Goal: Information Seeking & Learning: Learn about a topic

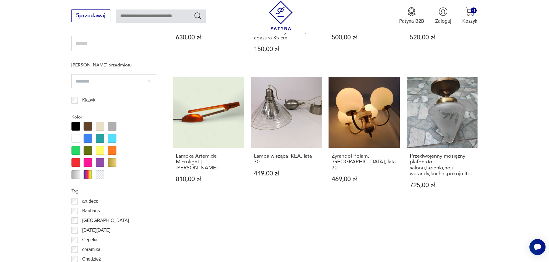
scroll to position [480, 0]
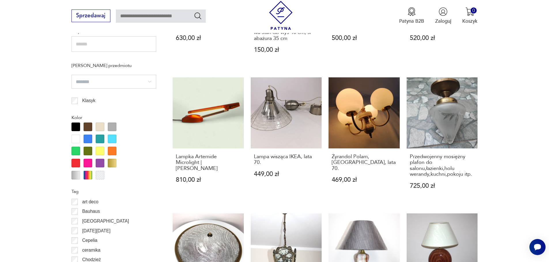
click at [113, 126] on div at bounding box center [112, 127] width 9 height 9
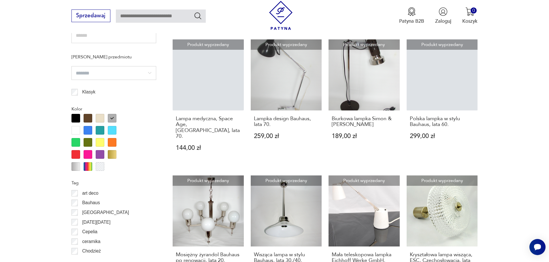
click at [79, 166] on div at bounding box center [75, 166] width 9 height 9
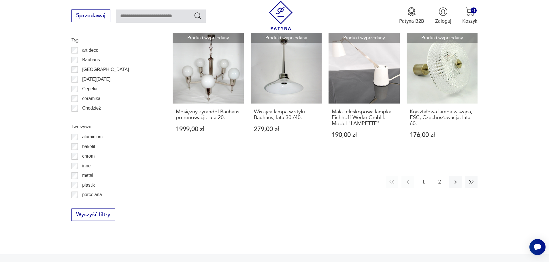
scroll to position [632, 0]
click at [439, 176] on button "2" at bounding box center [439, 182] width 12 height 12
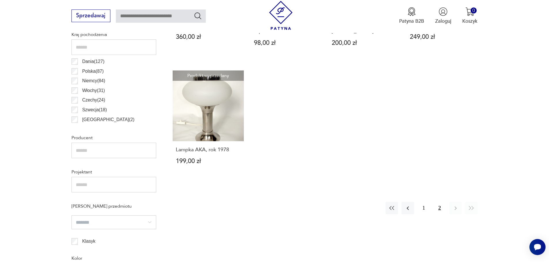
scroll to position [341, 0]
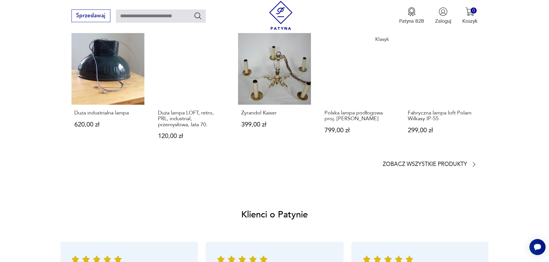
scroll to position [518, 0]
